Goal: Task Accomplishment & Management: Use online tool/utility

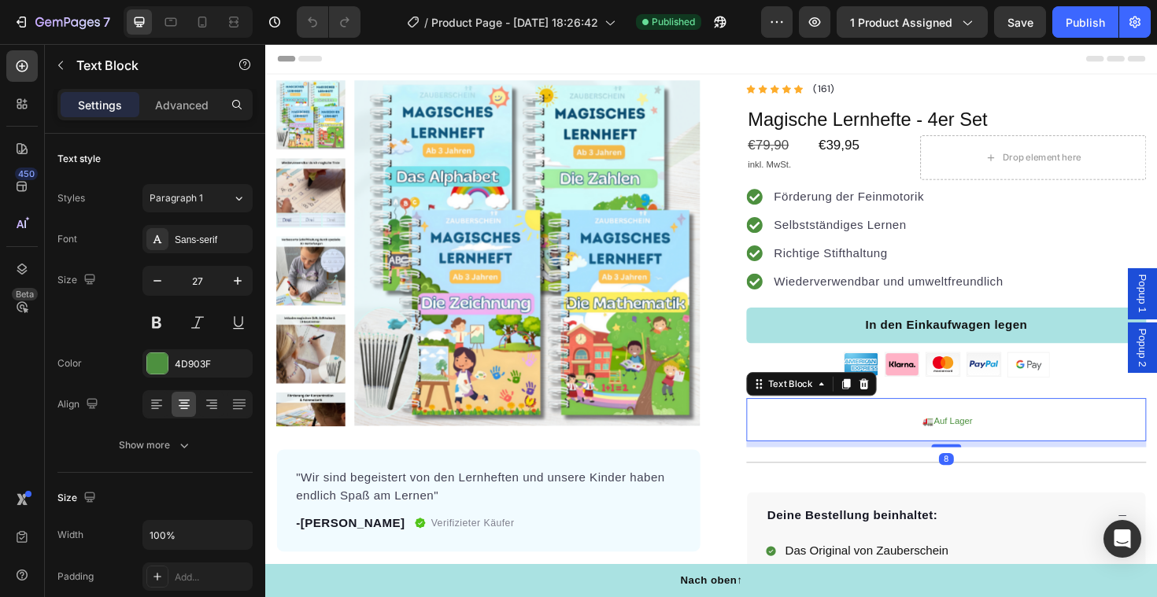
click at [1008, 448] on span "Auf Lager" at bounding box center [993, 443] width 41 height 11
click at [1009, 441] on span "Auf Lager" at bounding box center [993, 443] width 41 height 11
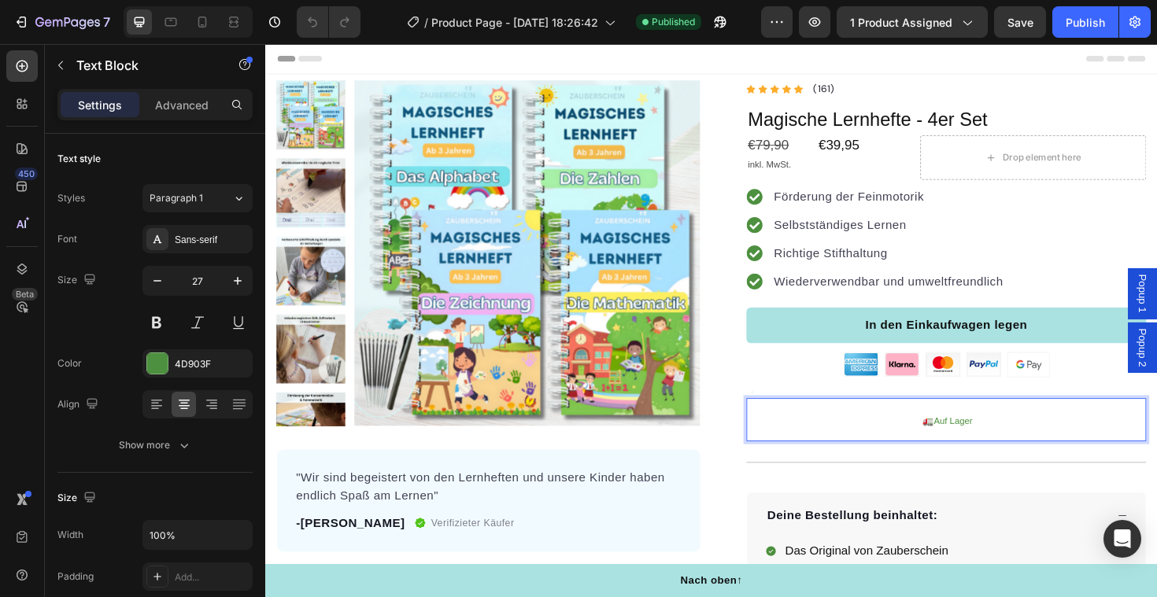
click at [1009, 441] on span "Auf Lager" at bounding box center [993, 443] width 41 height 11
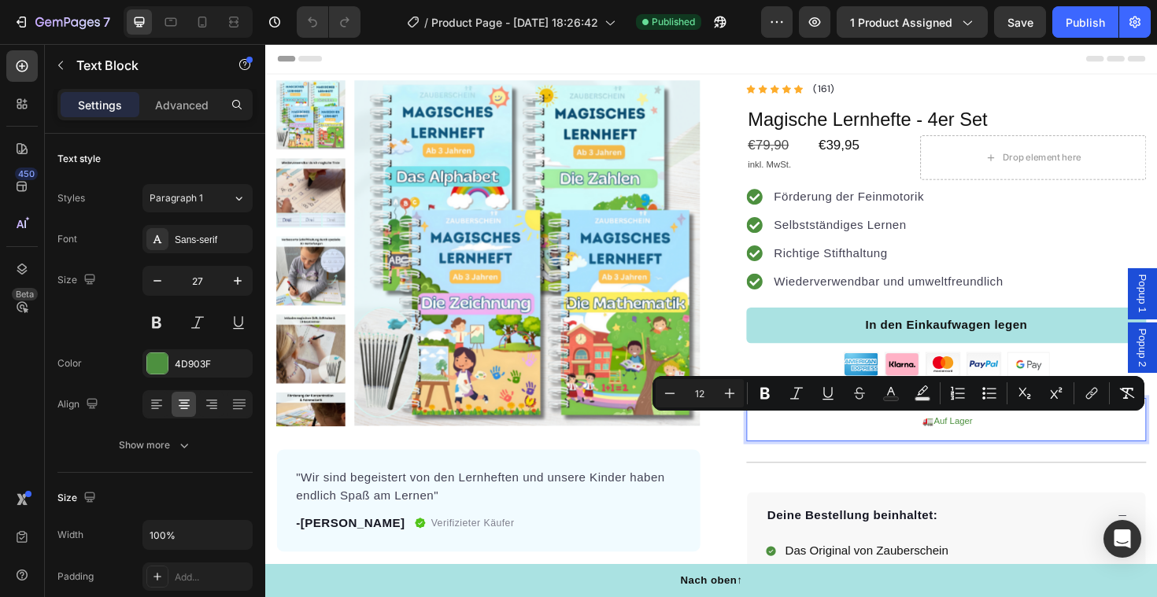
click at [1024, 451] on p "🚛 Auf Lager" at bounding box center [986, 442] width 420 height 42
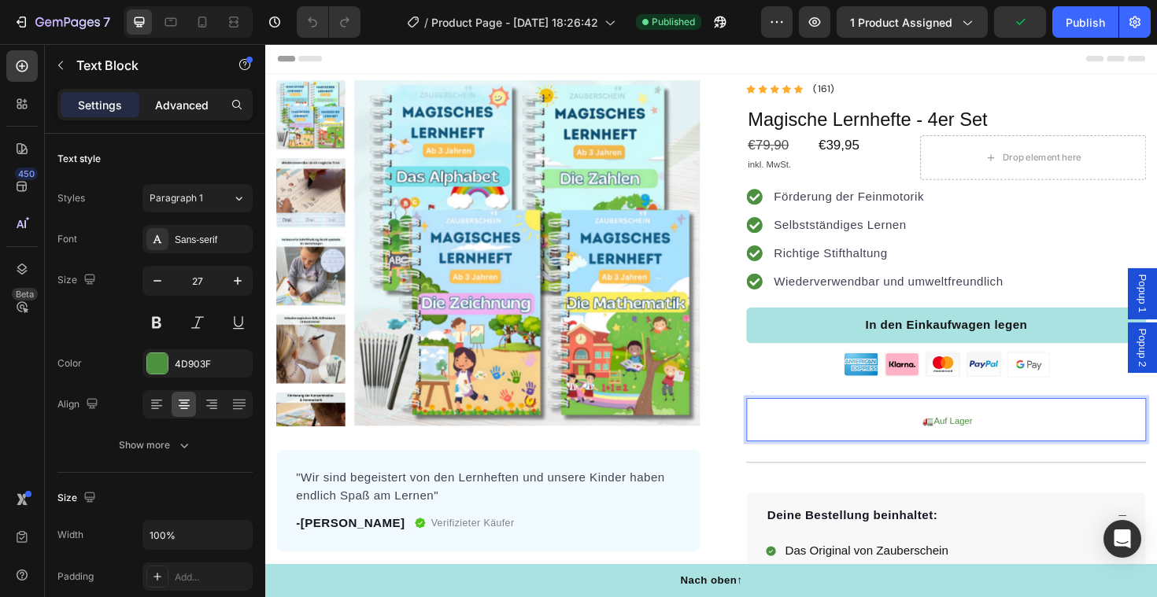
click at [183, 102] on p "Advanced" at bounding box center [182, 105] width 54 height 17
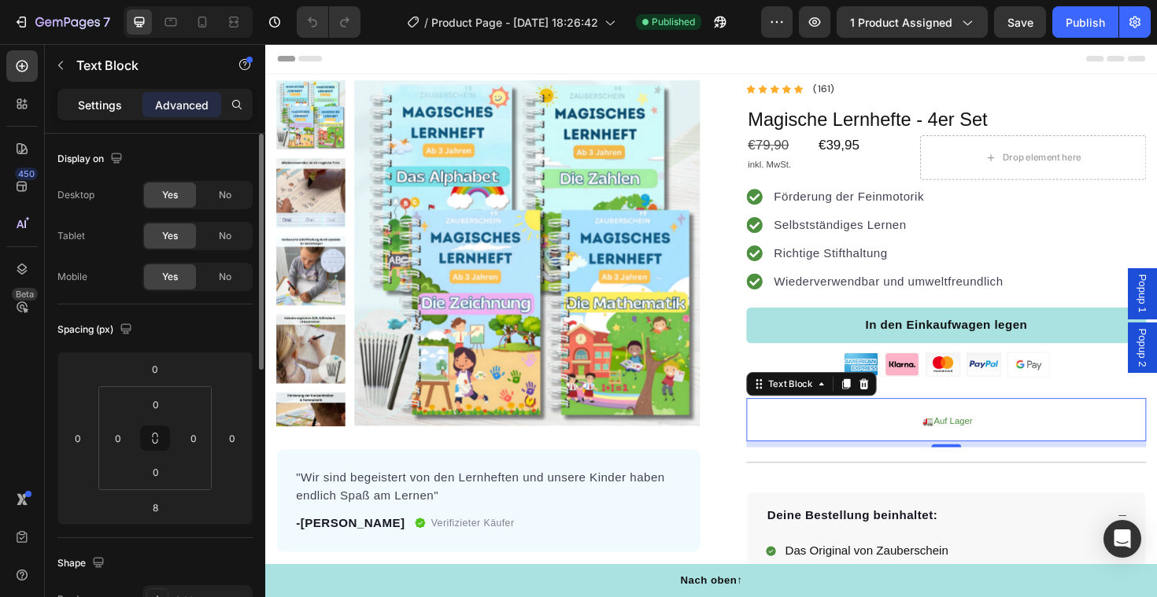
click at [114, 98] on p "Settings" at bounding box center [100, 105] width 44 height 17
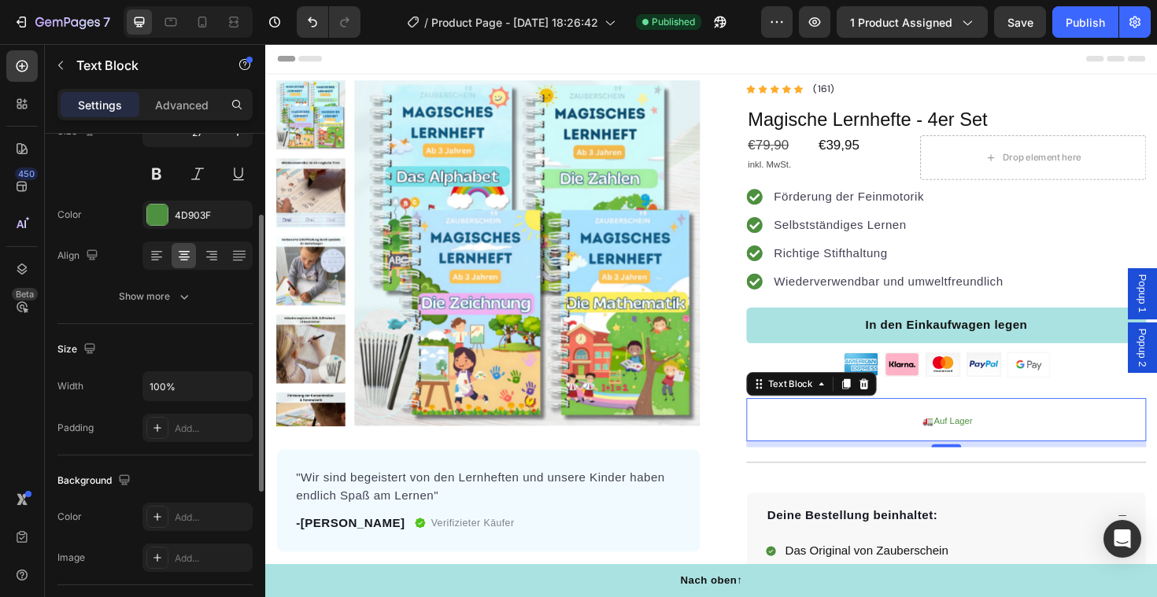
scroll to position [153, 0]
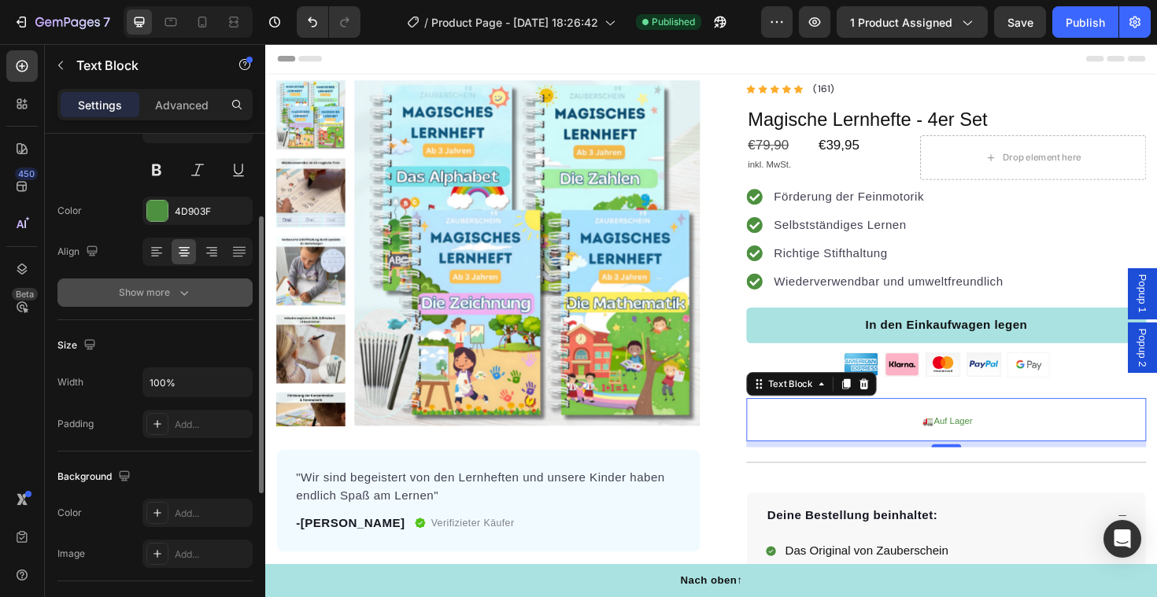
click at [159, 293] on div "Show more" at bounding box center [155, 293] width 73 height 16
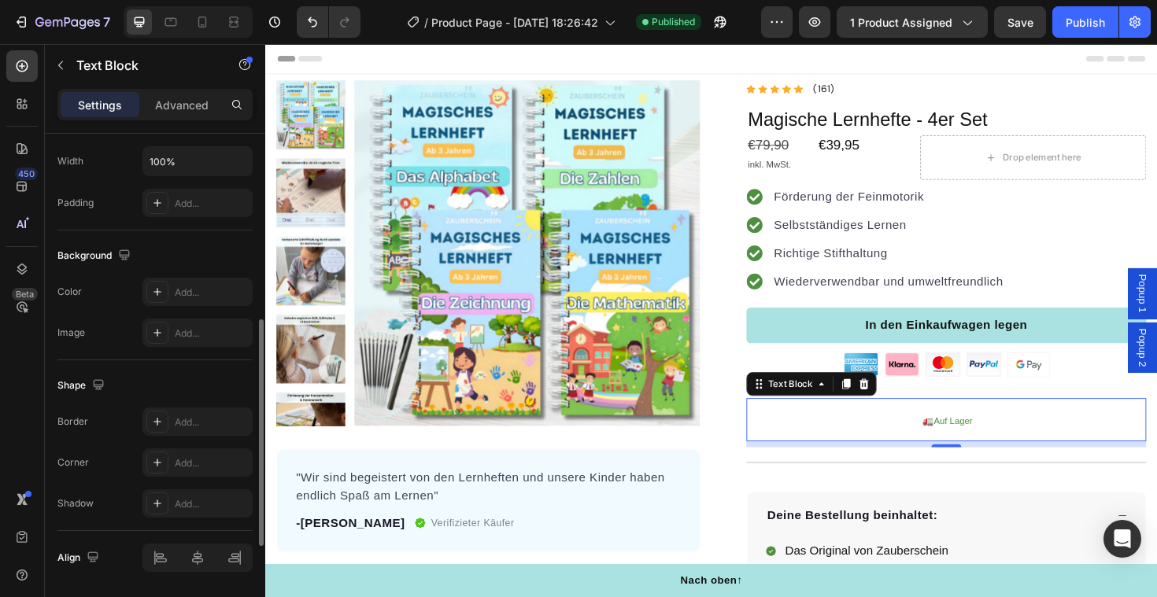
scroll to position [632, 0]
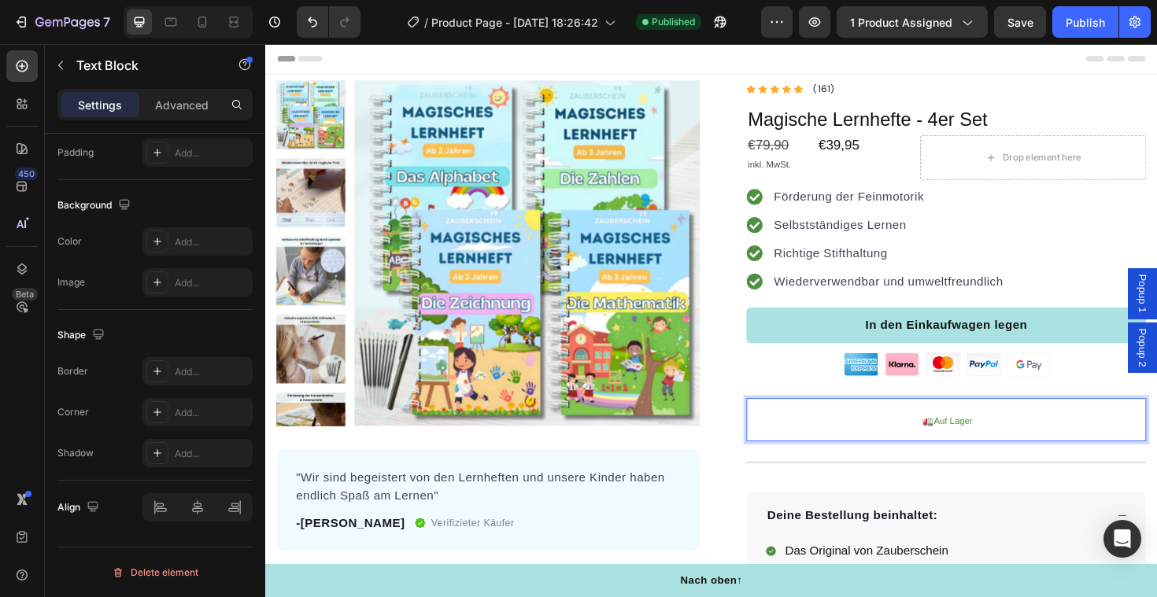
click at [974, 447] on span "Auf Lager" at bounding box center [993, 443] width 41 height 11
click at [1018, 448] on p "🚛 Auf Lager" at bounding box center [986, 442] width 420 height 42
click at [962, 446] on span "Auf Lager In 1-3 Werktagen bei dir" at bounding box center [993, 443] width 144 height 11
click at [1083, 438] on p "🚛 Auf Lager & In 1-3 Werktagen bei dir" at bounding box center [986, 442] width 420 height 42
click at [969, 441] on span "Auf Lager & In 1-3 Werktagen bei dir" at bounding box center [993, 443] width 156 height 11
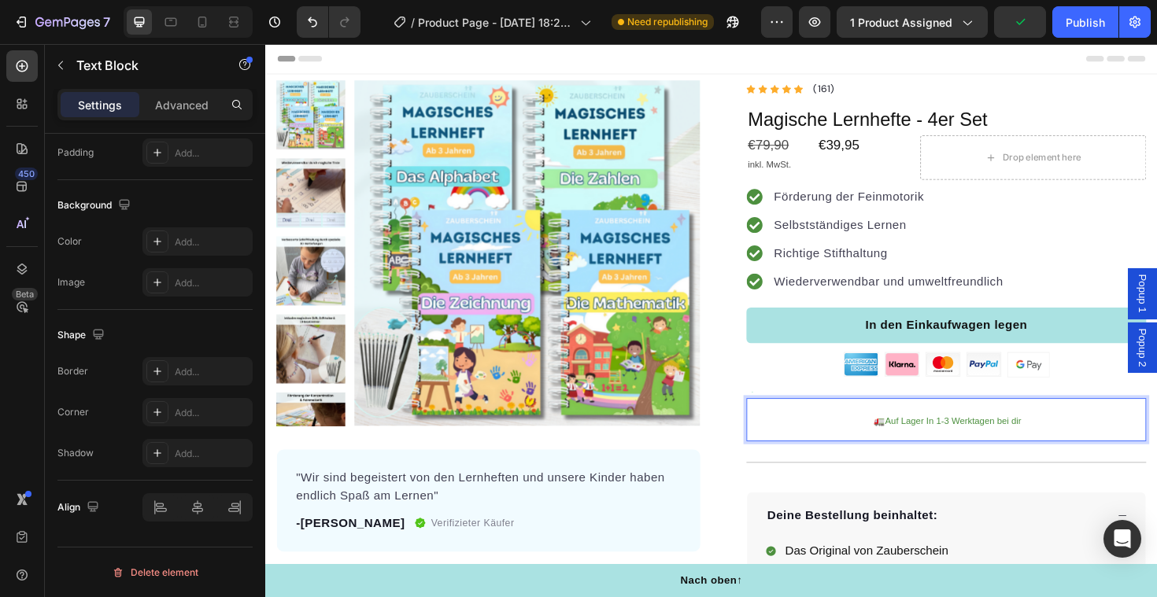
click at [1098, 437] on p "🚛 Auf Lager In 1-3 Werktagen bei dir" at bounding box center [986, 442] width 420 height 42
click at [199, 24] on icon at bounding box center [202, 22] width 16 height 16
type input "17"
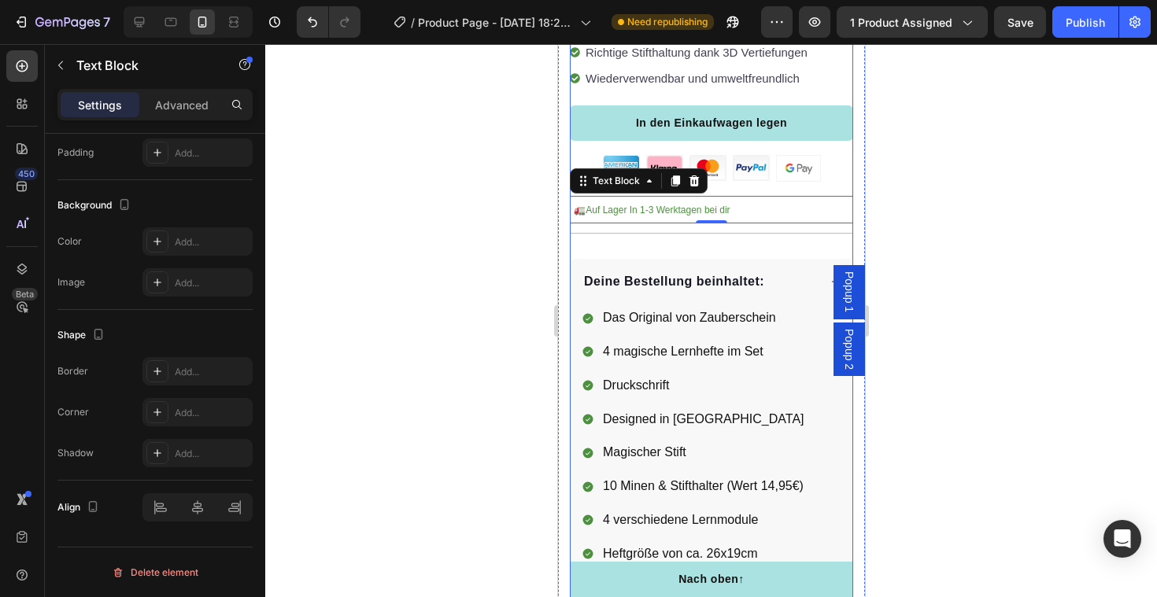
scroll to position [629, 0]
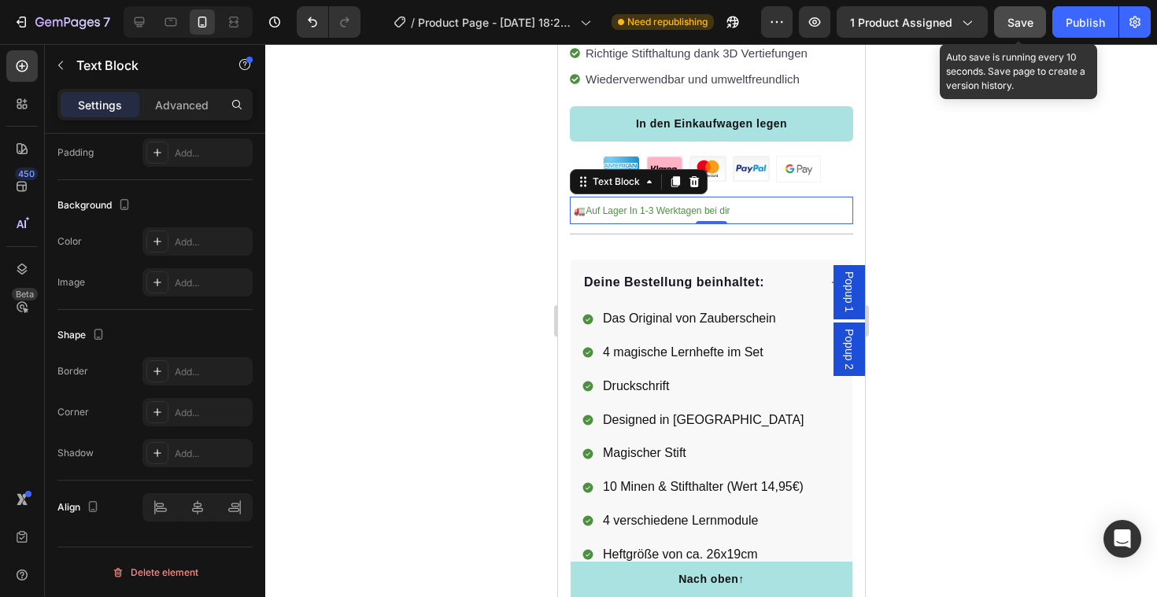
click at [1028, 23] on span "Save" at bounding box center [1020, 22] width 26 height 13
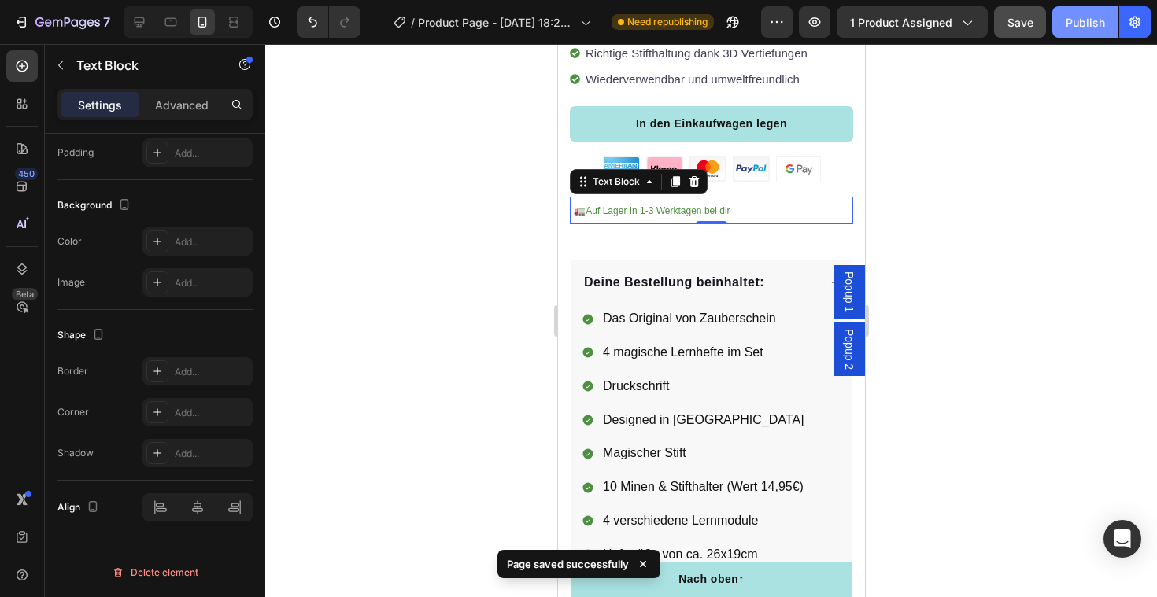
click at [1076, 29] on div "Publish" at bounding box center [1084, 22] width 39 height 17
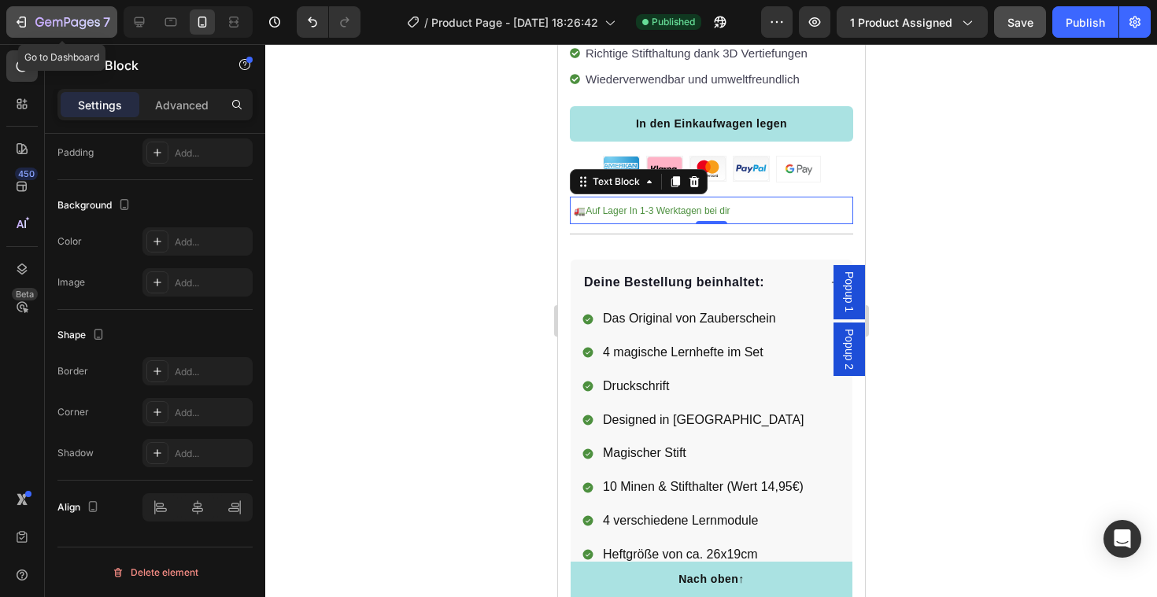
click at [19, 22] on icon "button" at bounding box center [21, 22] width 16 height 16
